Goal: Transaction & Acquisition: Book appointment/travel/reservation

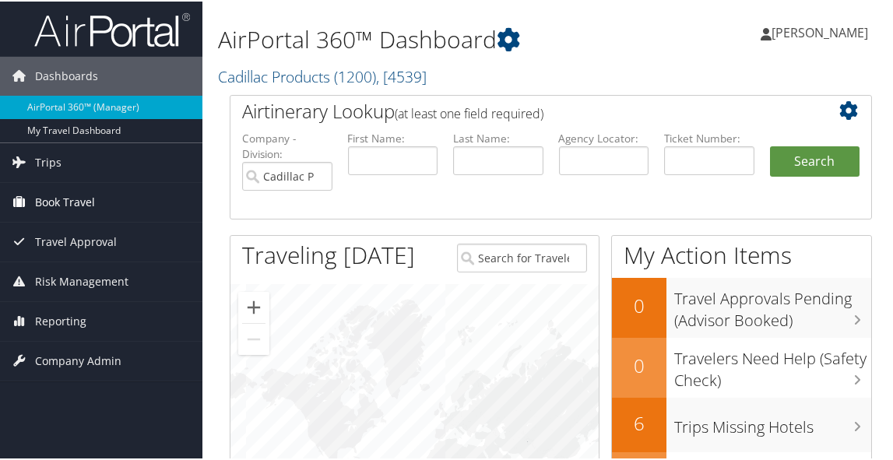
click at [63, 199] on span "Book Travel" at bounding box center [65, 201] width 60 height 39
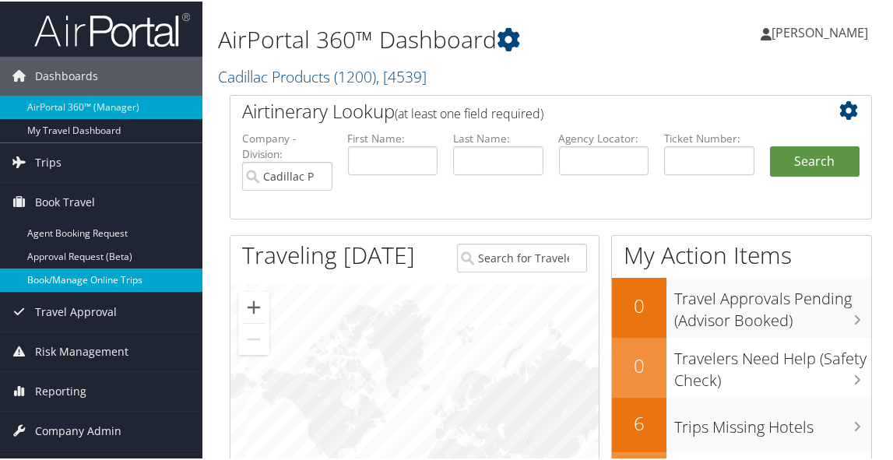
click at [55, 278] on link "Book/Manage Online Trips" at bounding box center [101, 278] width 203 height 23
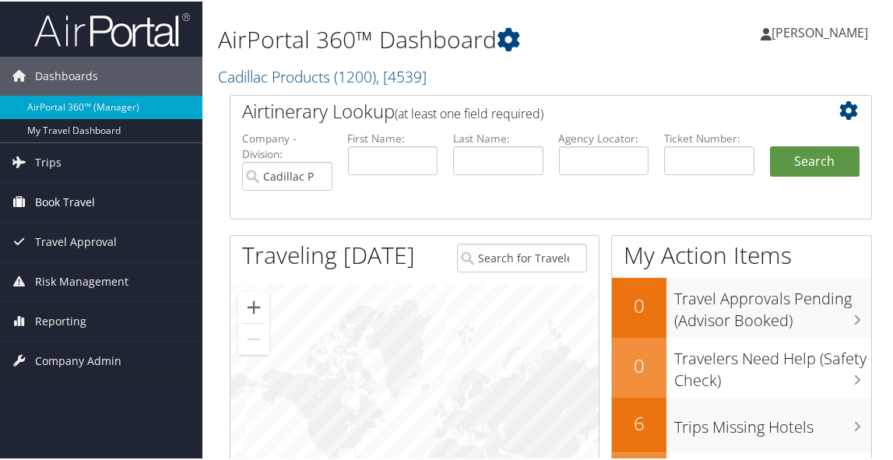
click at [79, 200] on span "Book Travel" at bounding box center [65, 201] width 60 height 39
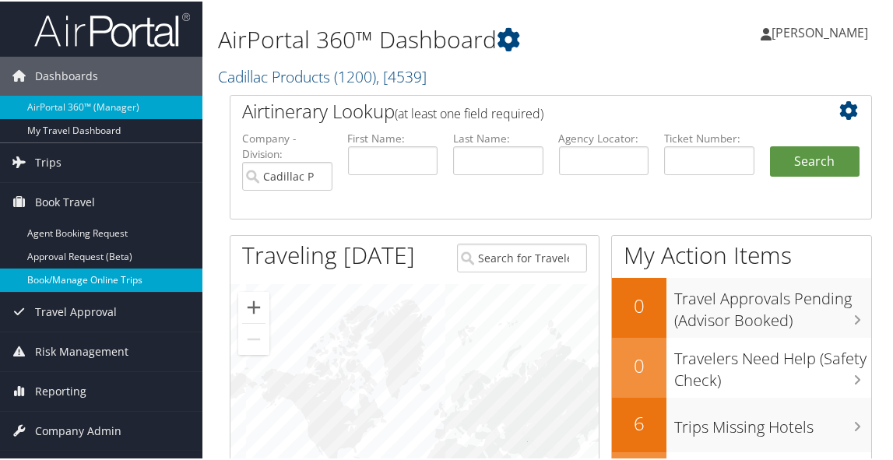
click at [99, 277] on link "Book/Manage Online Trips" at bounding box center [101, 278] width 203 height 23
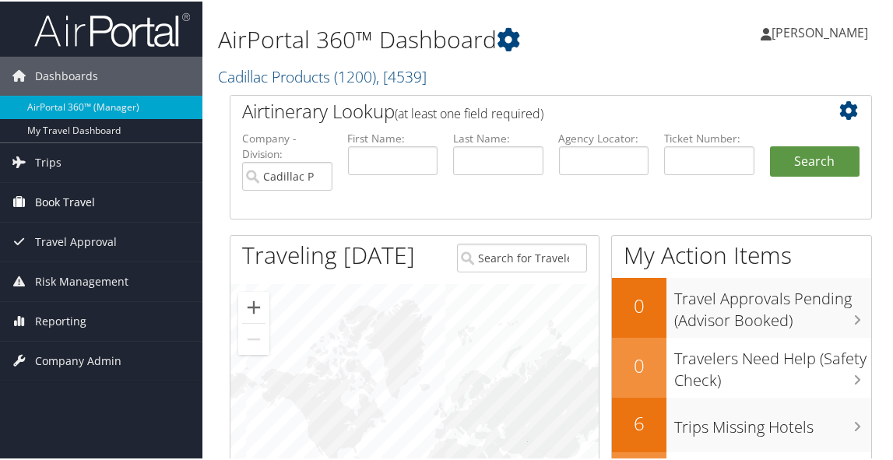
click at [63, 203] on span "Book Travel" at bounding box center [65, 201] width 60 height 39
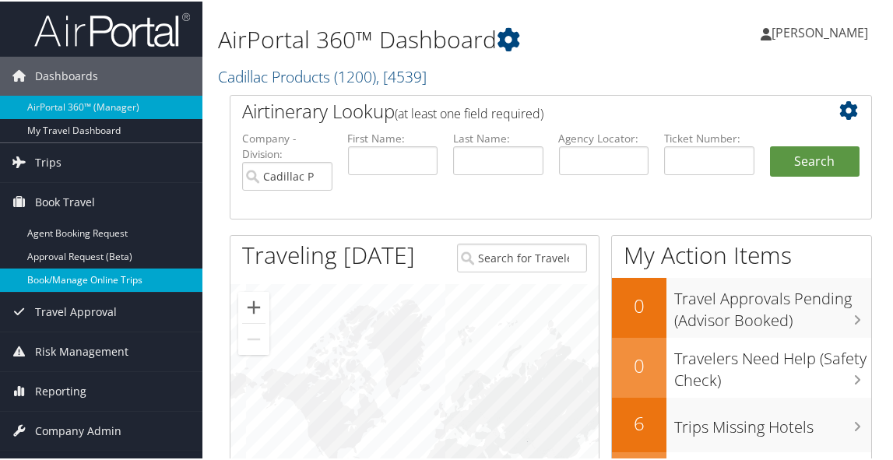
click at [71, 277] on link "Book/Manage Online Trips" at bounding box center [101, 278] width 203 height 23
